Goal: Information Seeking & Learning: Find specific fact

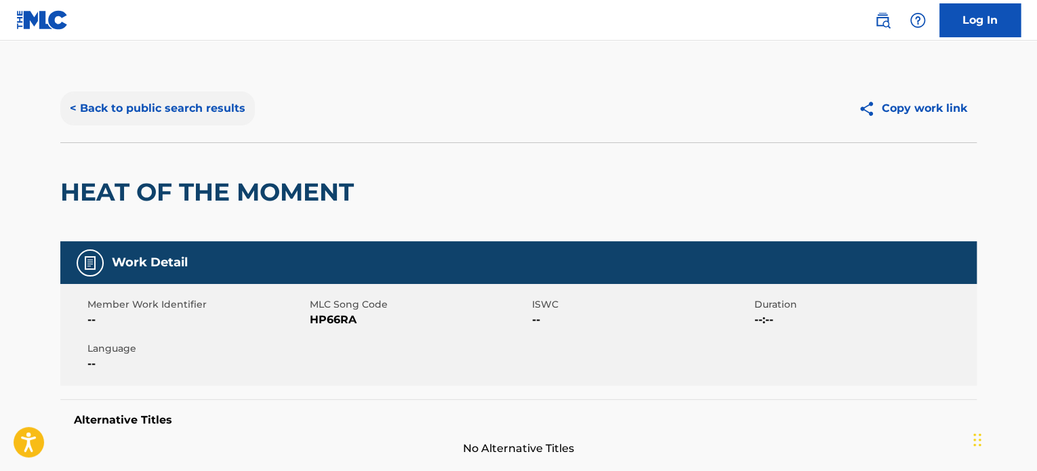
click at [164, 110] on button "< Back to public search results" at bounding box center [157, 109] width 195 height 34
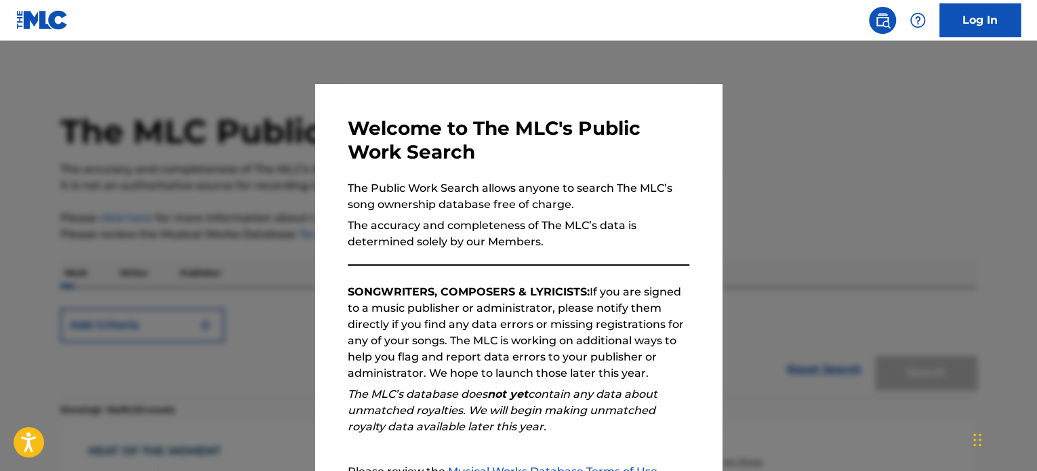
scroll to position [151, 0]
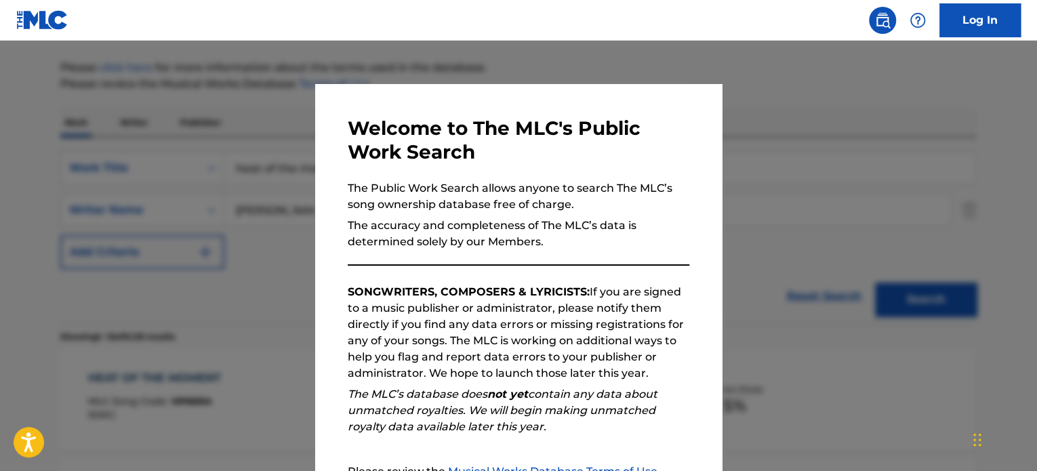
click at [188, 157] on div at bounding box center [518, 276] width 1037 height 471
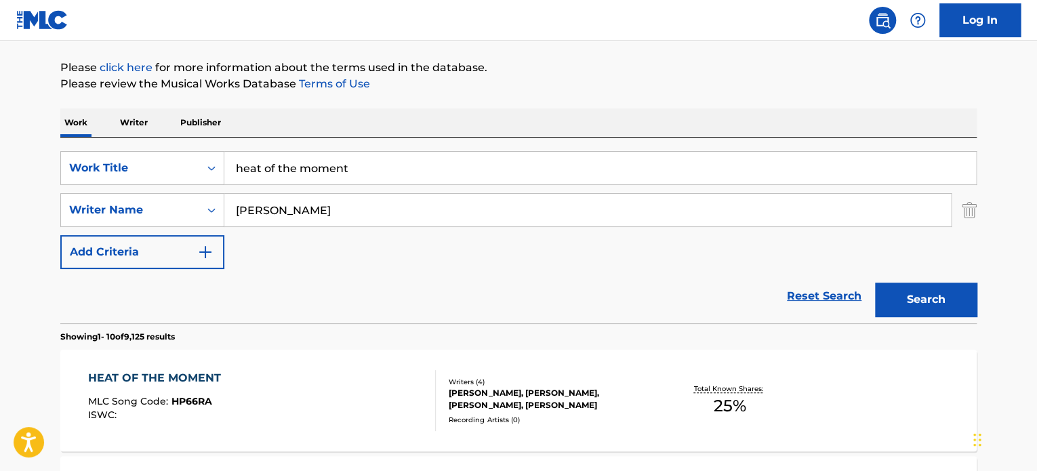
drag, startPoint x: 373, startPoint y: 160, endPoint x: 0, endPoint y: 159, distance: 372.9
type input "past life"
type input "grande"
click at [875, 283] on button "Search" at bounding box center [926, 300] width 102 height 34
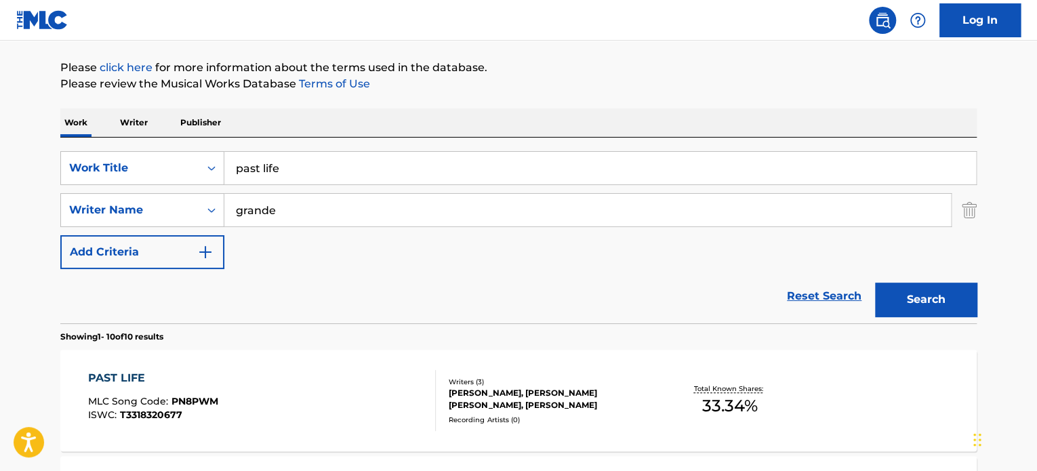
click at [109, 376] on div "PAST LIFE" at bounding box center [153, 378] width 130 height 16
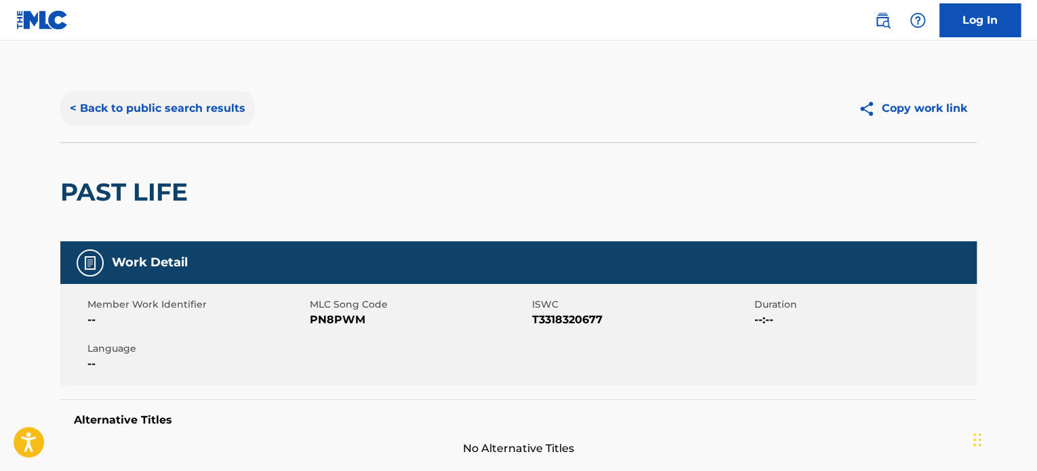
click at [88, 112] on button "< Back to public search results" at bounding box center [157, 109] width 195 height 34
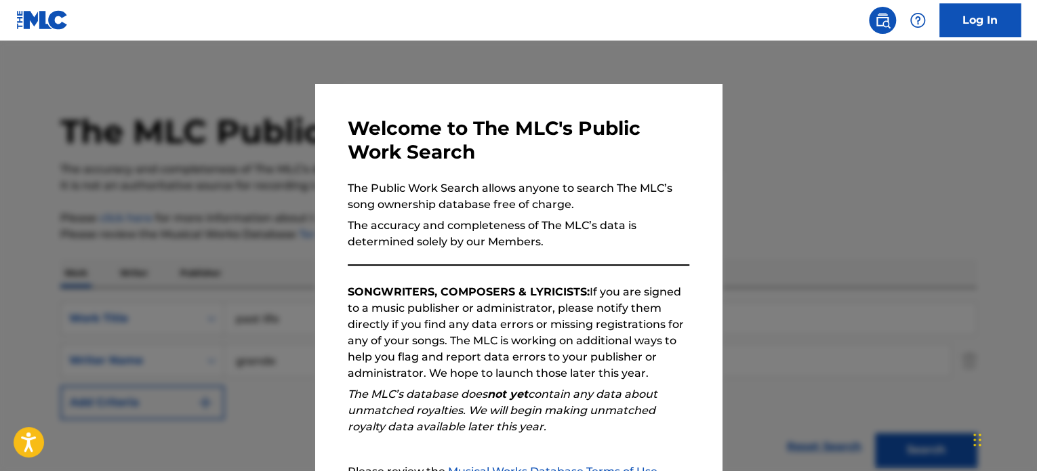
scroll to position [151, 0]
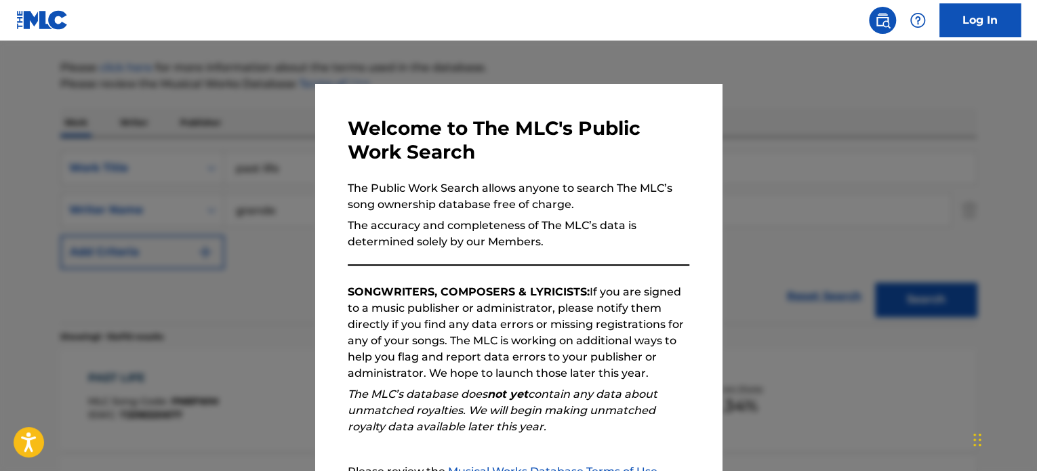
click at [167, 203] on div at bounding box center [518, 276] width 1037 height 471
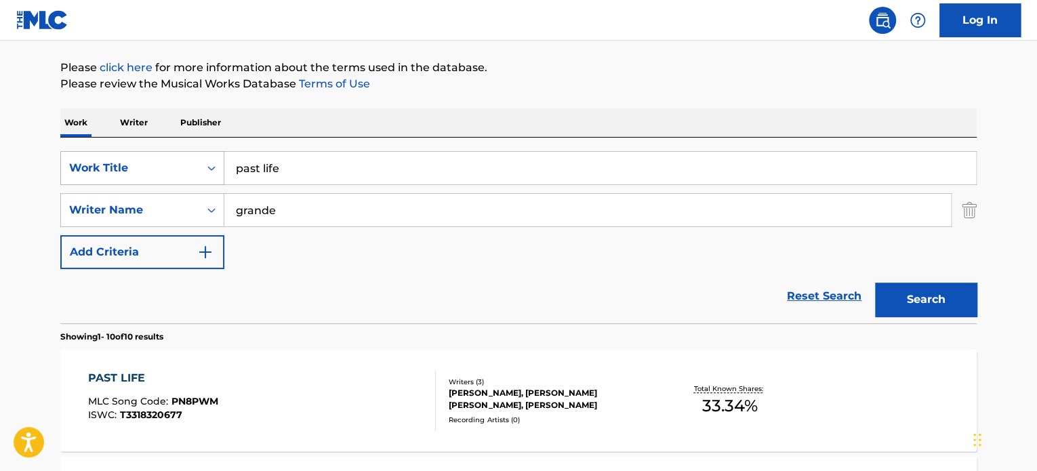
drag, startPoint x: 302, startPoint y: 165, endPoint x: 90, endPoint y: 162, distance: 212.2
click at [92, 163] on div "SearchWithCriteria651a517a-ce28-4cdf-a125-3fbb2c2c7b1d Work Title past life" at bounding box center [518, 168] width 917 height 34
type input "closer"
type input "[PERSON_NAME]"
click at [875, 283] on button "Search" at bounding box center [926, 300] width 102 height 34
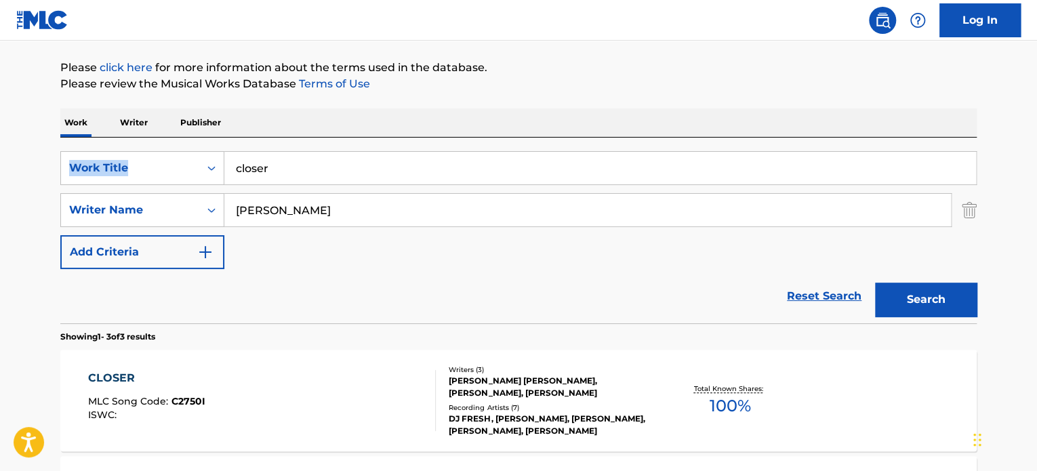
drag, startPoint x: 1033, startPoint y: 117, endPoint x: 1033, endPoint y: 141, distance: 24.4
click at [1033, 141] on main "The MLC Public Work Search The accuracy and completeness of The MLC's data is d…" at bounding box center [518, 312] width 1037 height 845
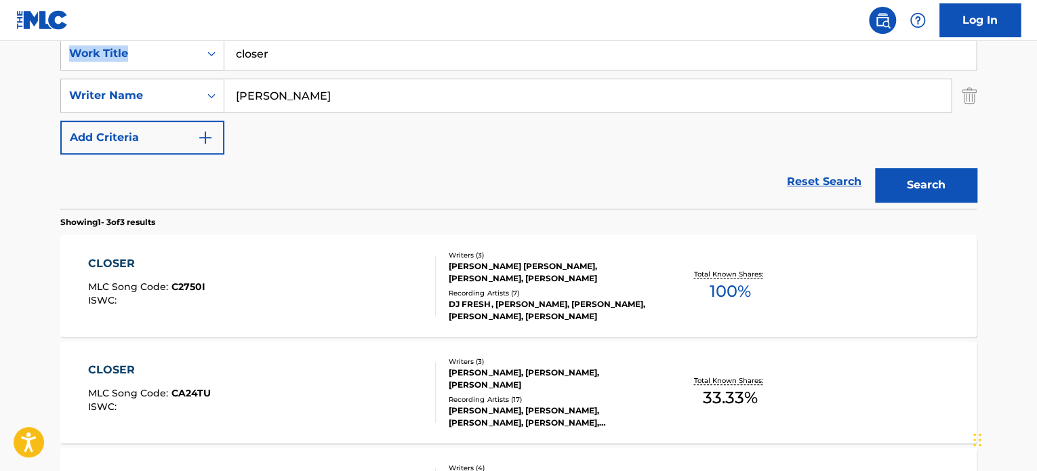
scroll to position [271, 0]
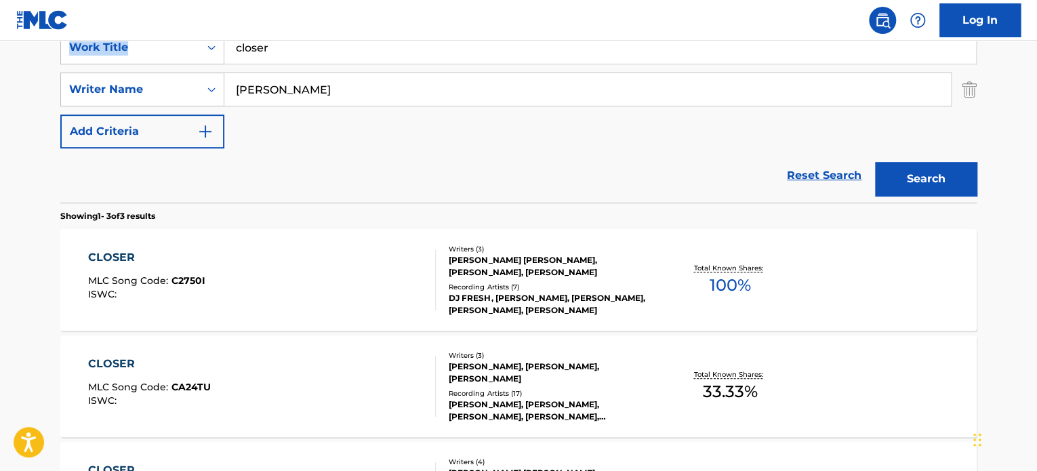
click at [116, 360] on div "CLOSER" at bounding box center [149, 364] width 123 height 16
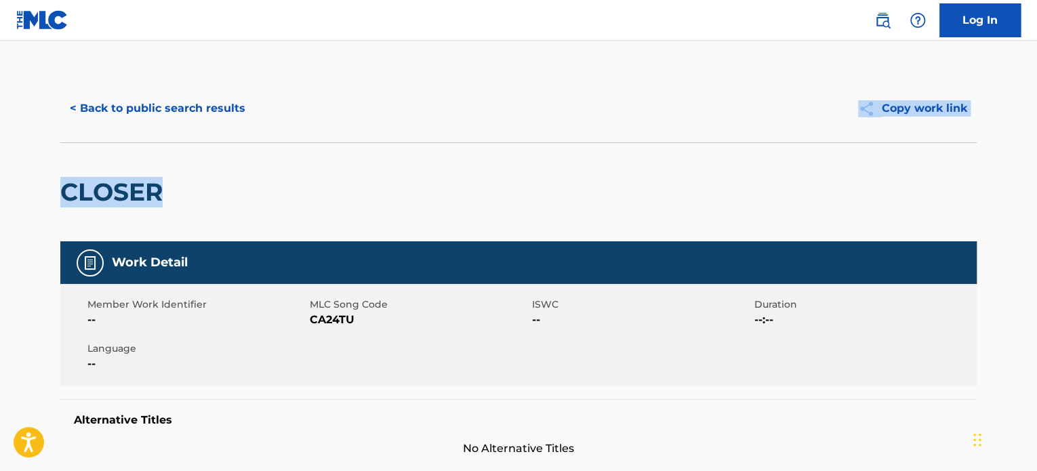
drag, startPoint x: 1034, startPoint y: 106, endPoint x: 1023, endPoint y: 153, distance: 48.0
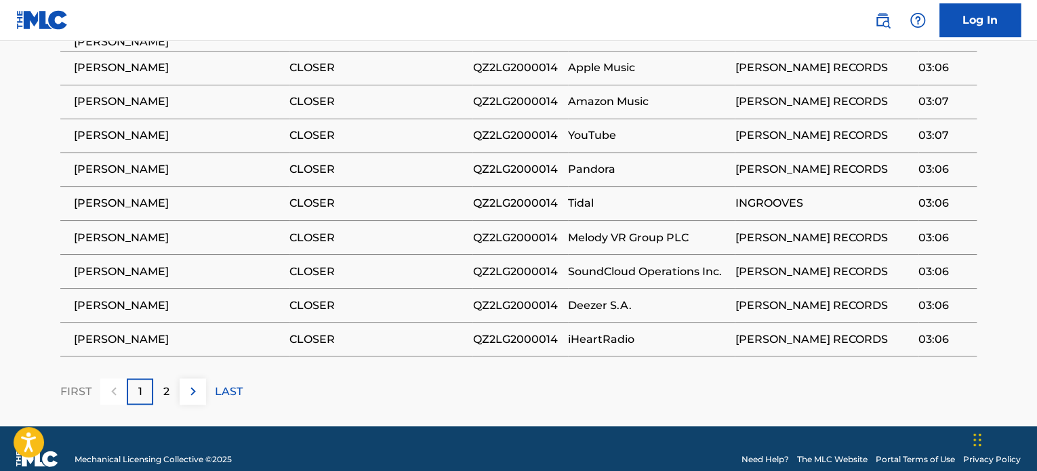
scroll to position [1064, 0]
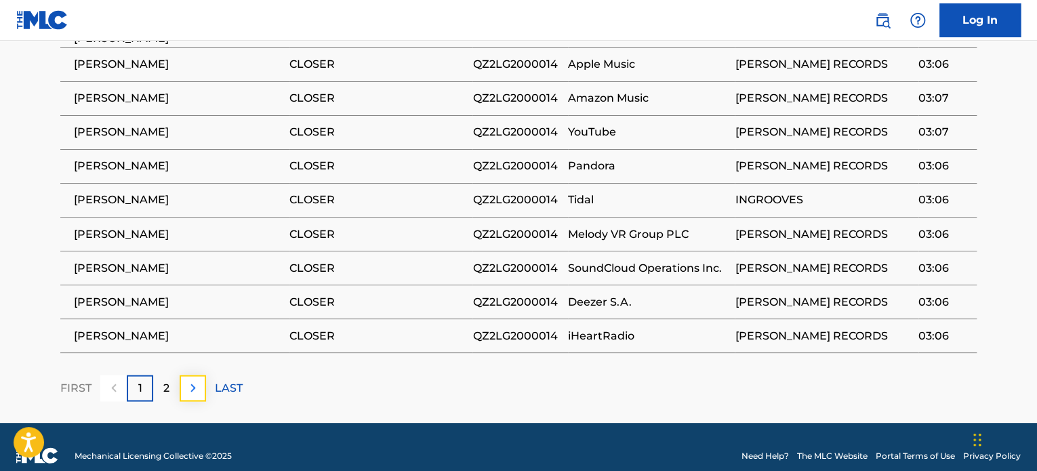
click at [195, 380] on img at bounding box center [193, 388] width 16 height 16
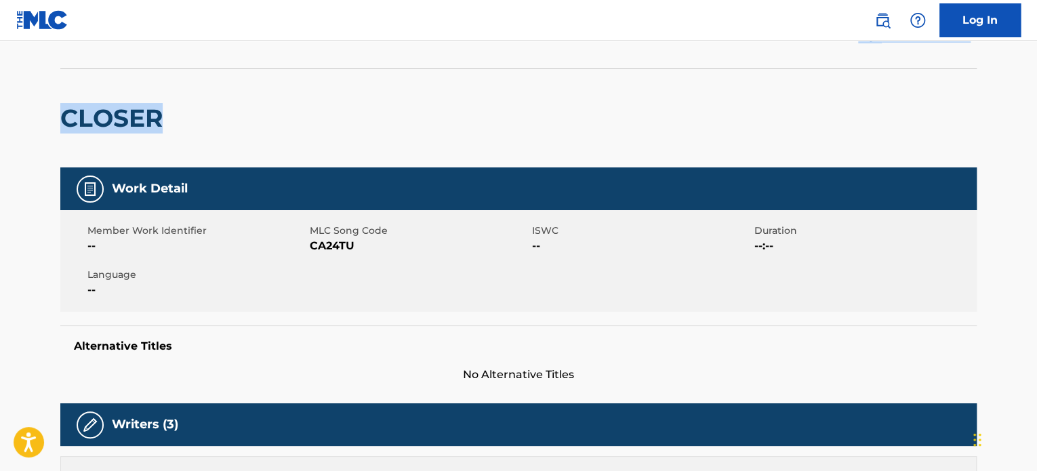
scroll to position [0, 0]
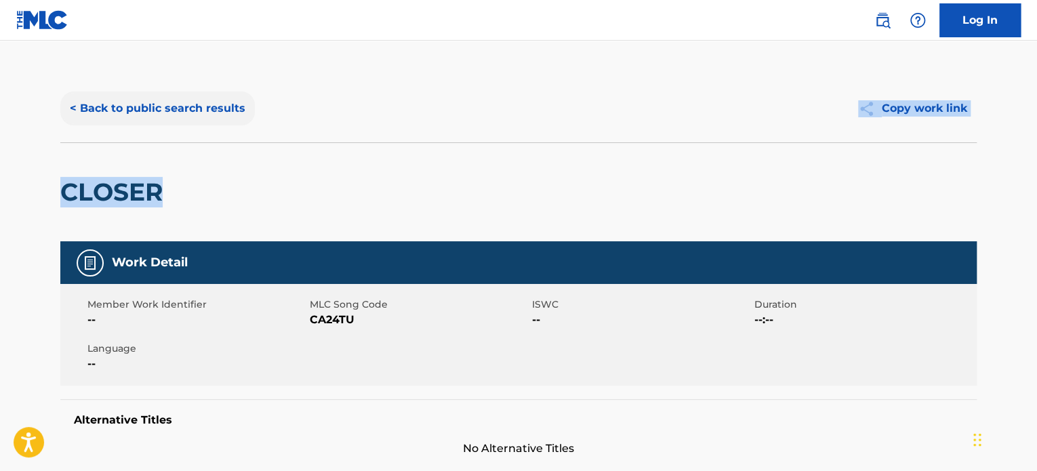
click at [167, 100] on button "< Back to public search results" at bounding box center [157, 109] width 195 height 34
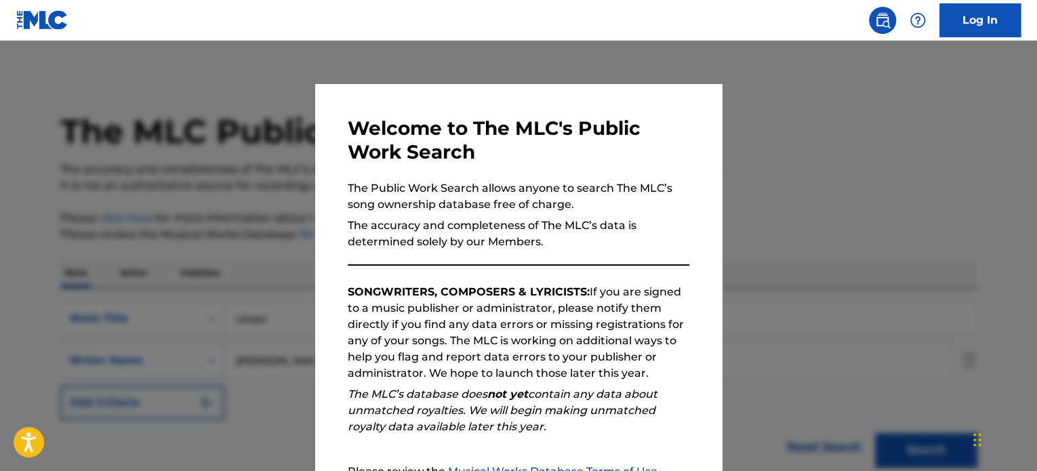
scroll to position [271, 0]
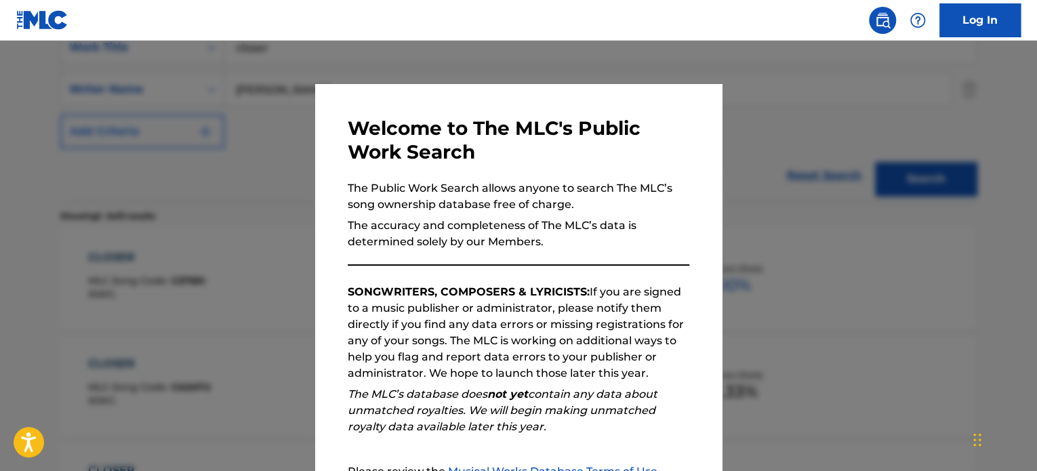
click at [179, 127] on div at bounding box center [518, 276] width 1037 height 471
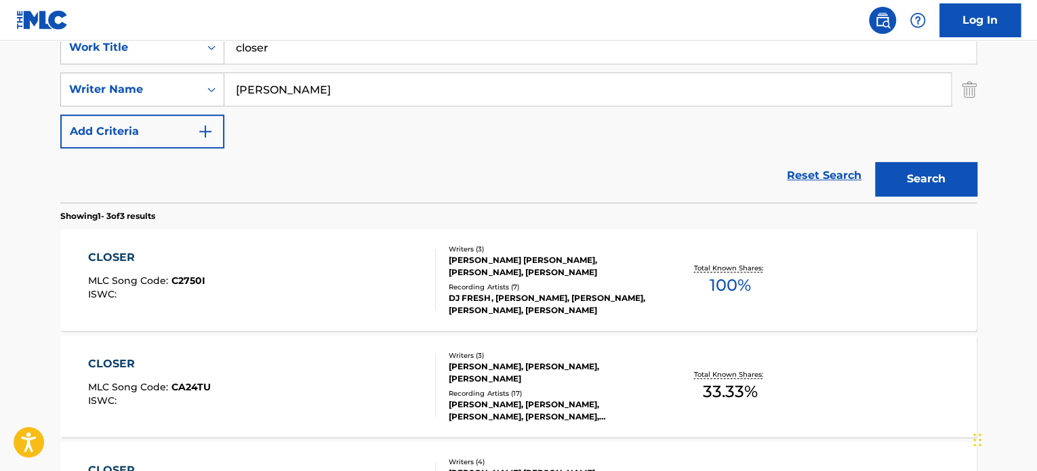
click at [286, 59] on input "closer" at bounding box center [600, 47] width 752 height 33
drag, startPoint x: 292, startPoint y: 52, endPoint x: 189, endPoint y: 52, distance: 102.4
click at [193, 53] on div "SearchWithCriteria651a517a-ce28-4cdf-a125-3fbb2c2c7b1d Work Title closer" at bounding box center [518, 48] width 917 height 34
type input "i'll be waiting"
type input "[PERSON_NAME]"
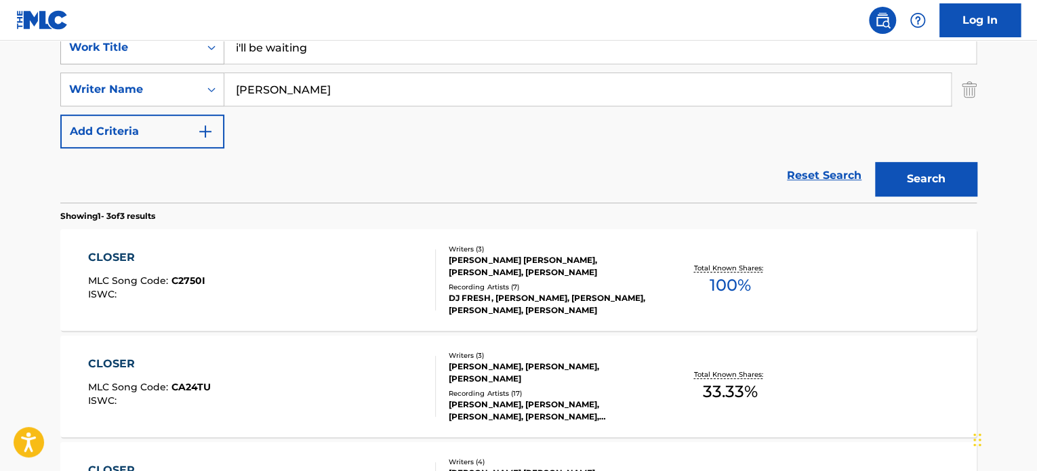
click at [875, 162] on button "Search" at bounding box center [926, 179] width 102 height 34
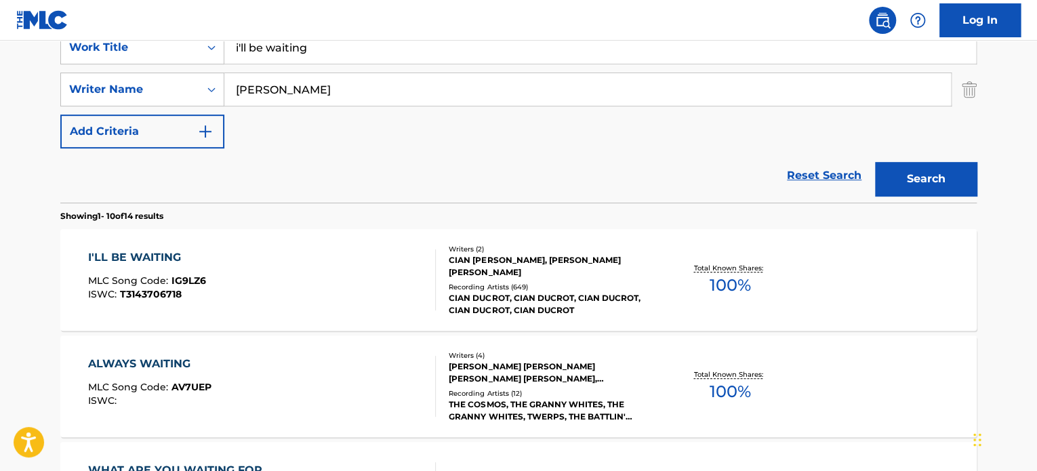
click at [162, 254] on div "I'LL BE WAITING" at bounding box center [147, 258] width 118 height 16
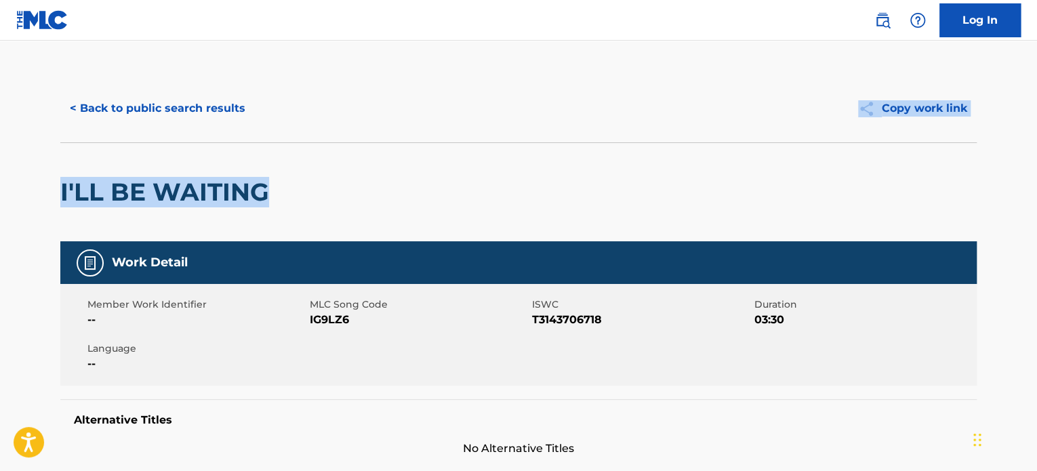
drag, startPoint x: 1036, startPoint y: 108, endPoint x: 1025, endPoint y: 171, distance: 64.0
click at [752, 189] on div "I'LL BE WAITING" at bounding box center [518, 191] width 917 height 99
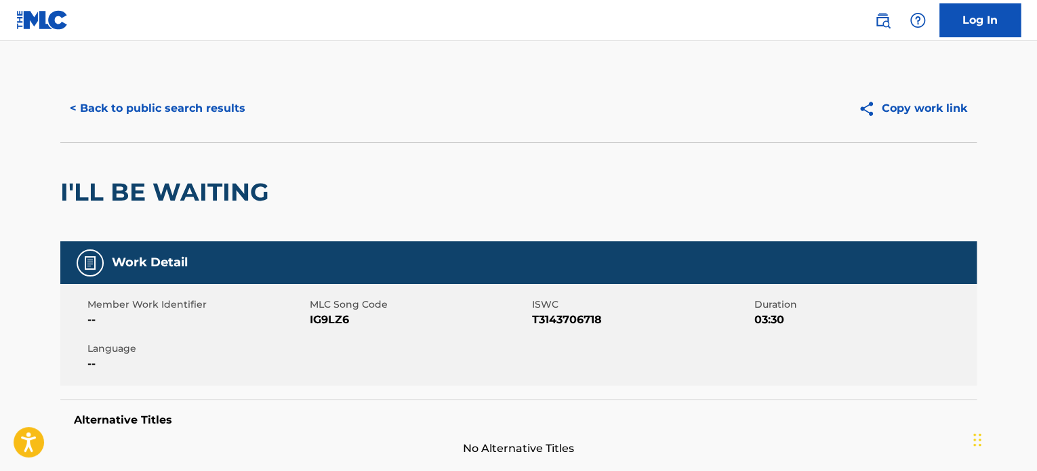
drag, startPoint x: 833, startPoint y: 38, endPoint x: 881, endPoint y: 58, distance: 52.0
click at [466, 86] on div "< Back to public search results Copy work link" at bounding box center [518, 109] width 917 height 68
drag, startPoint x: 523, startPoint y: 71, endPoint x: 475, endPoint y: 137, distance: 82.5
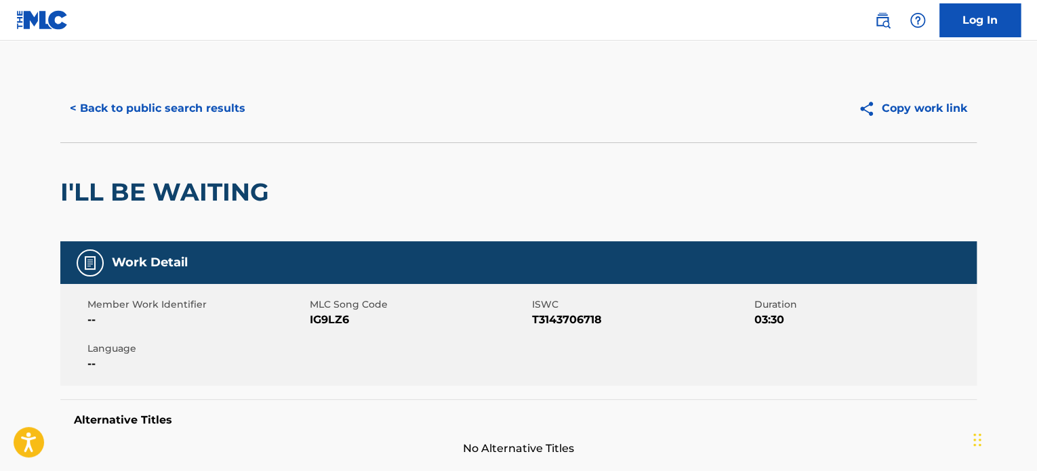
click at [543, 95] on div "Copy work link" at bounding box center [748, 109] width 458 height 34
click at [702, 112] on div "Copy work link" at bounding box center [748, 109] width 458 height 34
click at [568, 104] on div "Copy work link" at bounding box center [748, 109] width 458 height 34
click at [377, 109] on div "< Back to public search results" at bounding box center [289, 109] width 458 height 34
click at [201, 115] on button "< Back to public search results" at bounding box center [157, 109] width 195 height 34
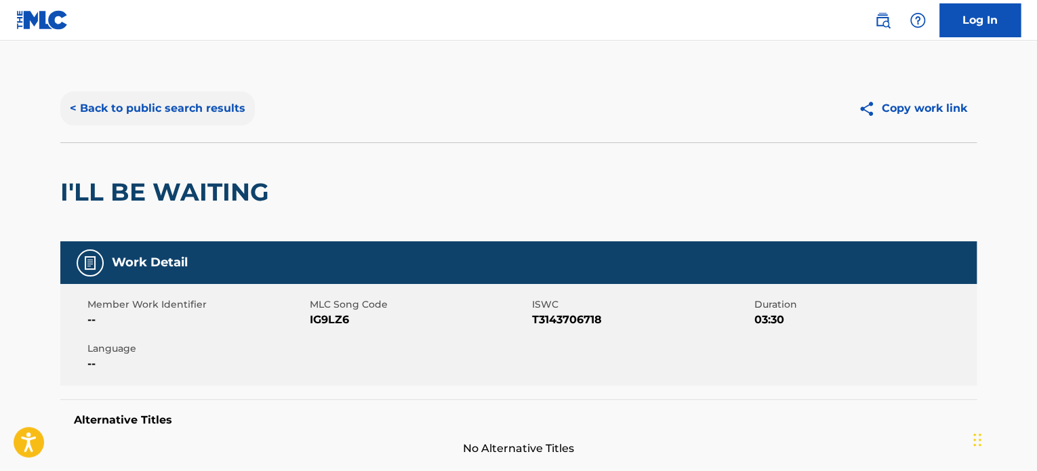
scroll to position [271, 0]
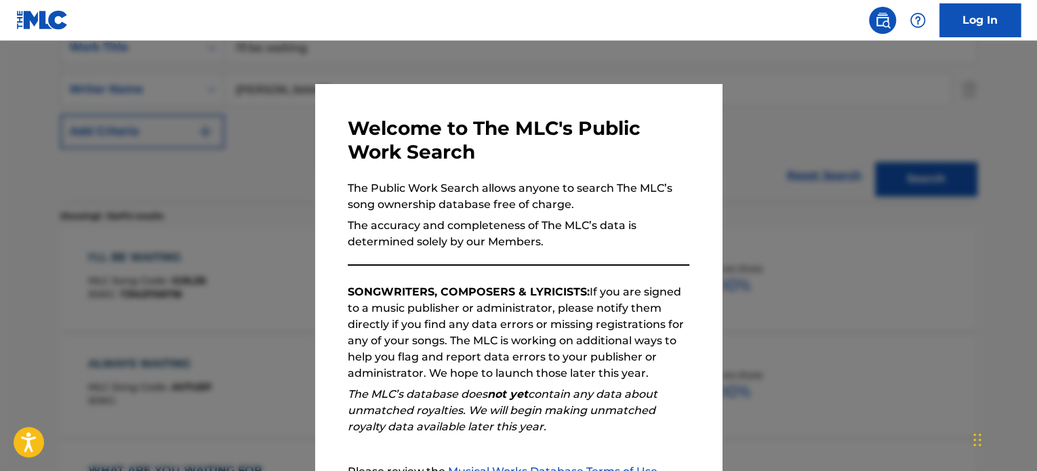
click at [219, 112] on div at bounding box center [518, 276] width 1037 height 471
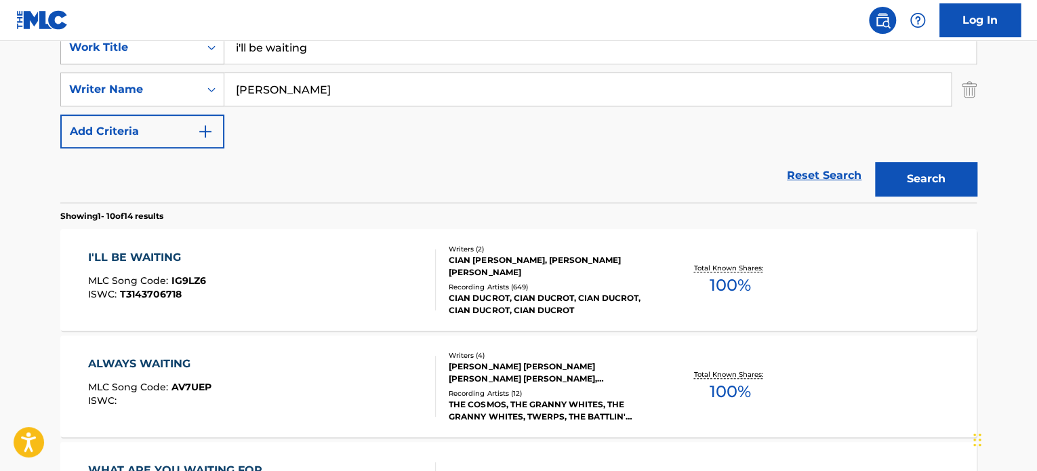
drag, startPoint x: 353, startPoint y: 49, endPoint x: 108, endPoint y: 46, distance: 244.1
click at [108, 46] on div "SearchWithCriteria651a517a-ce28-4cdf-a125-3fbb2c2c7b1d Work Title i'll be waiti…" at bounding box center [518, 48] width 917 height 34
type input "wingwoman"
type input "[PERSON_NAME]"
click at [875, 162] on button "Search" at bounding box center [926, 179] width 102 height 34
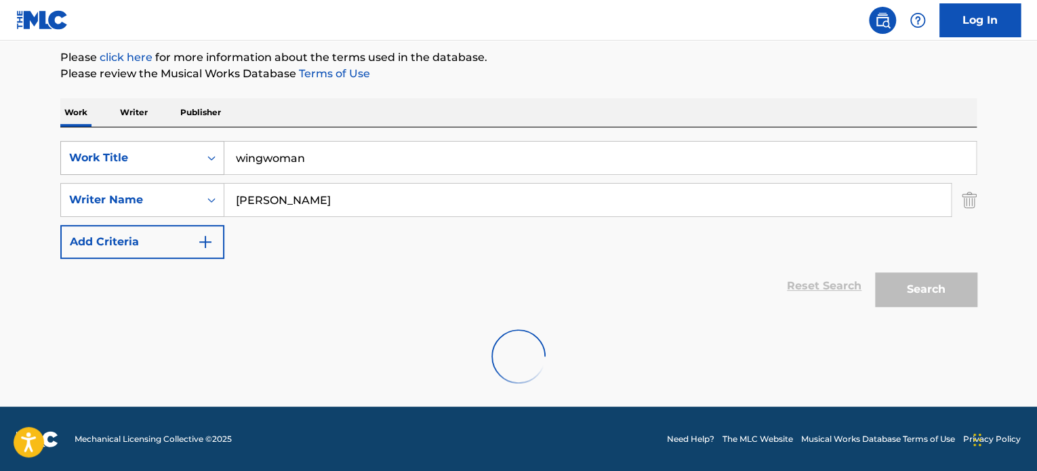
scroll to position [266, 0]
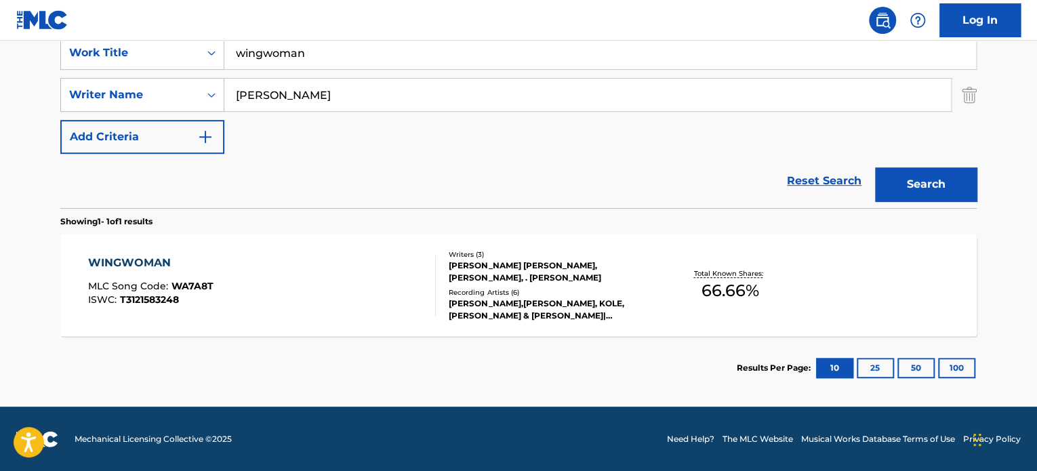
click at [148, 267] on div "WINGWOMAN" at bounding box center [150, 263] width 125 height 16
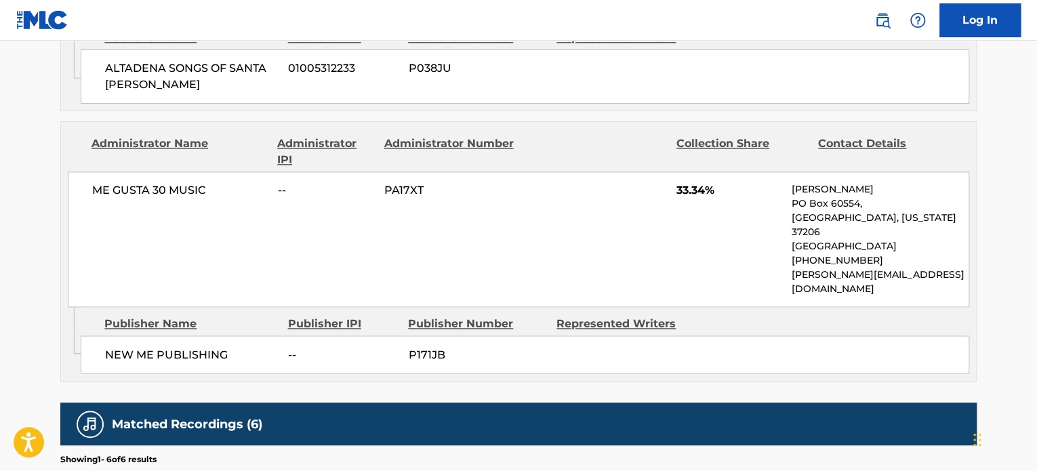
scroll to position [974, 0]
